Goal: Transaction & Acquisition: Purchase product/service

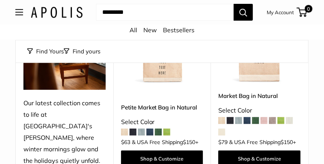
scroll to position [154, 0]
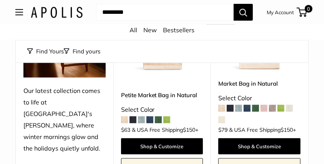
click at [134, 121] on span at bounding box center [133, 120] width 7 height 7
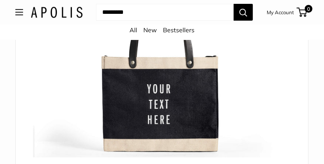
scroll to position [102, 0]
